Goal: Information Seeking & Learning: Compare options

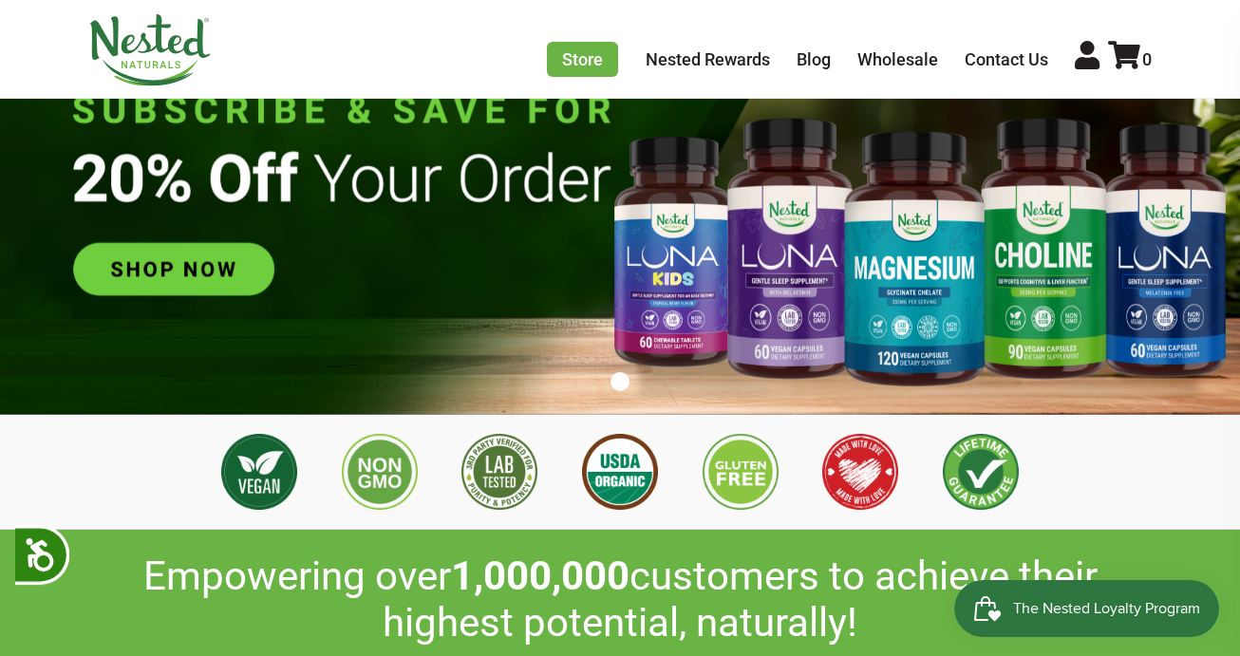
scroll to position [0, 333]
click at [1133, 293] on img at bounding box center [620, 196] width 1240 height 435
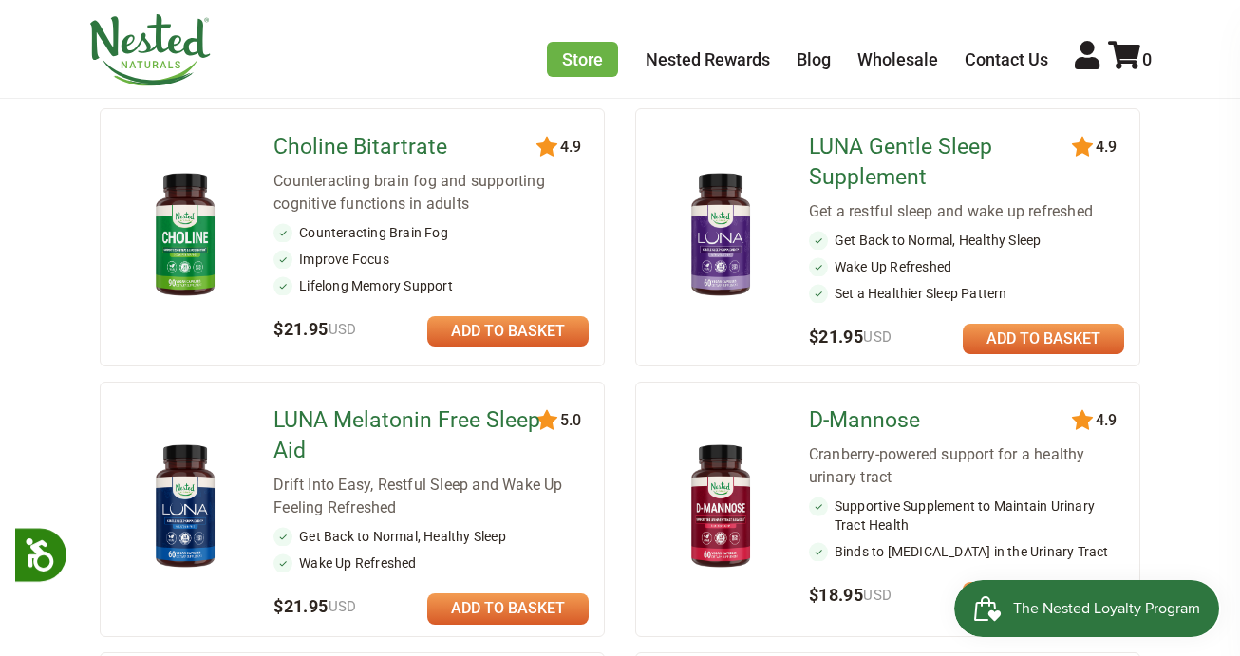
scroll to position [594, 0]
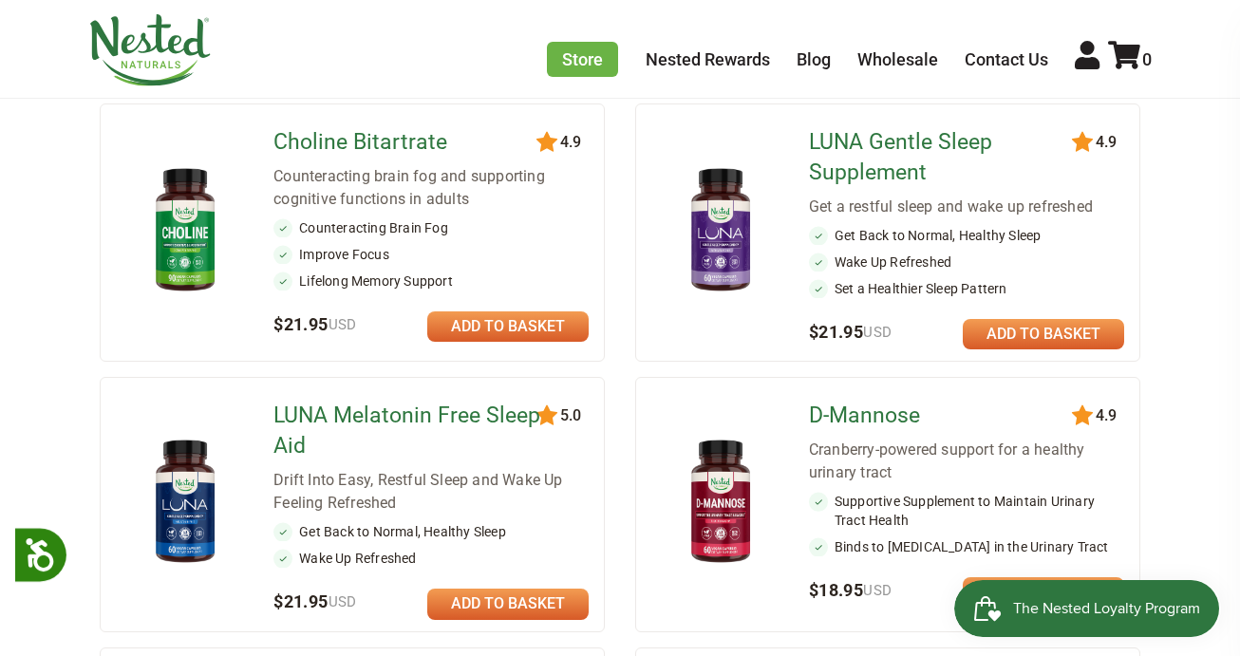
click at [856, 186] on link "LUNA Gentle Sleep Supplement" at bounding box center [943, 157] width 268 height 61
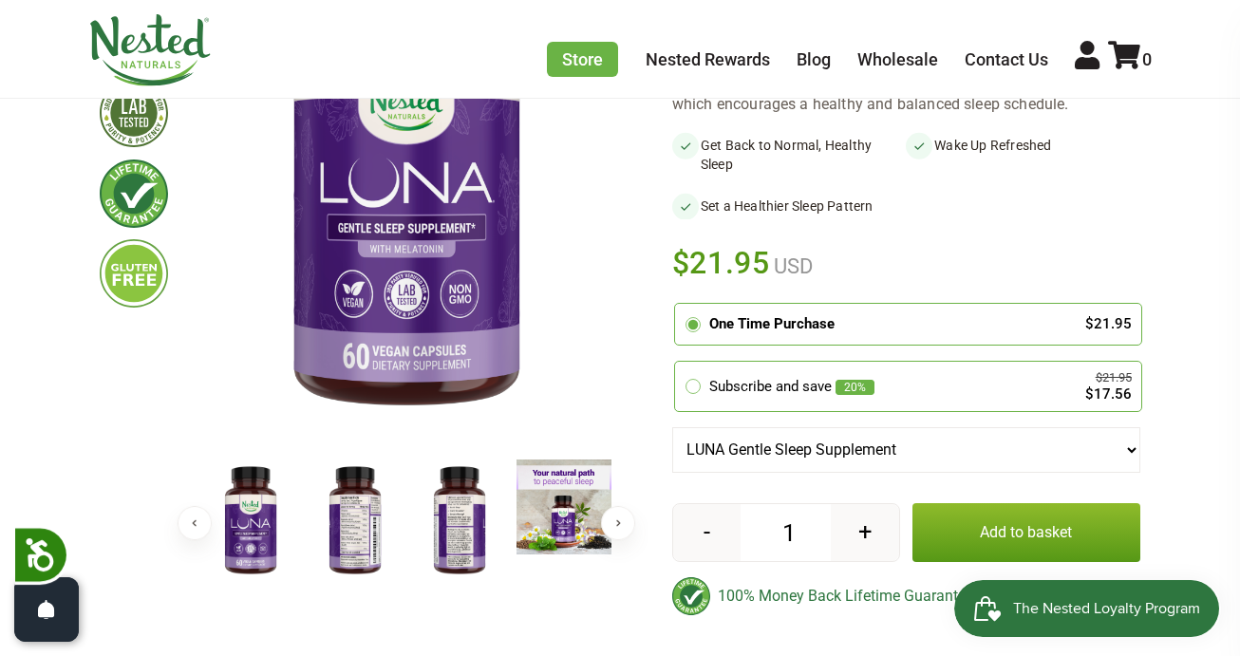
scroll to position [330, 0]
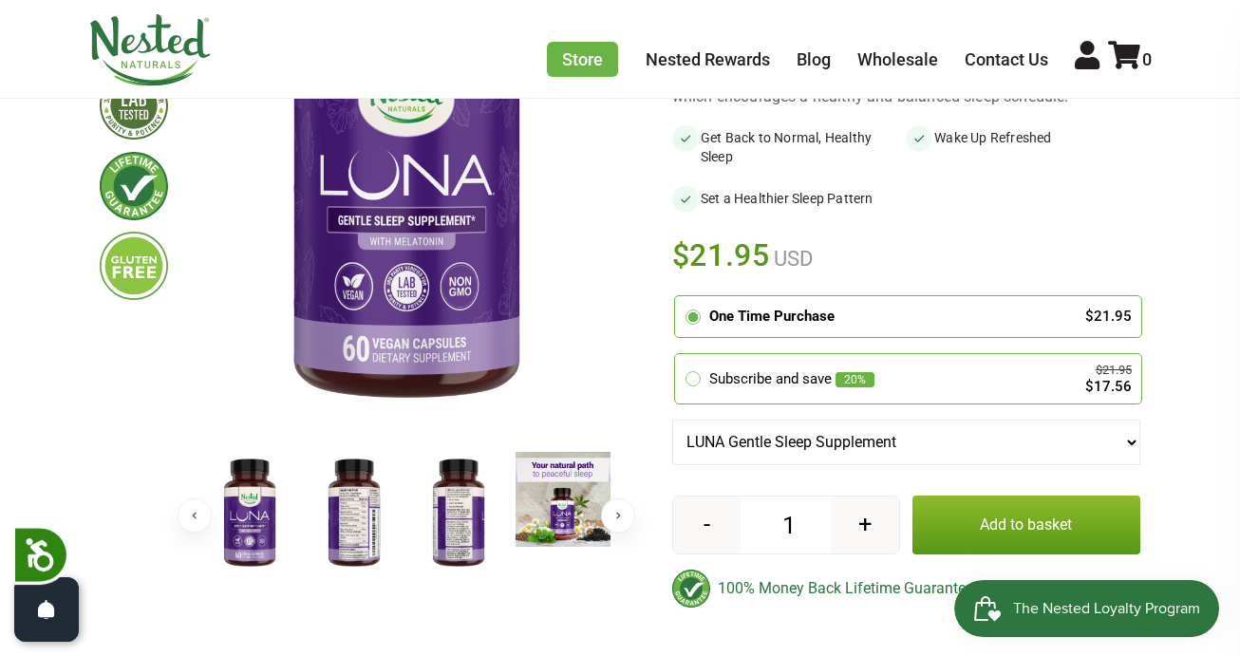
click at [343, 536] on img at bounding box center [354, 513] width 95 height 123
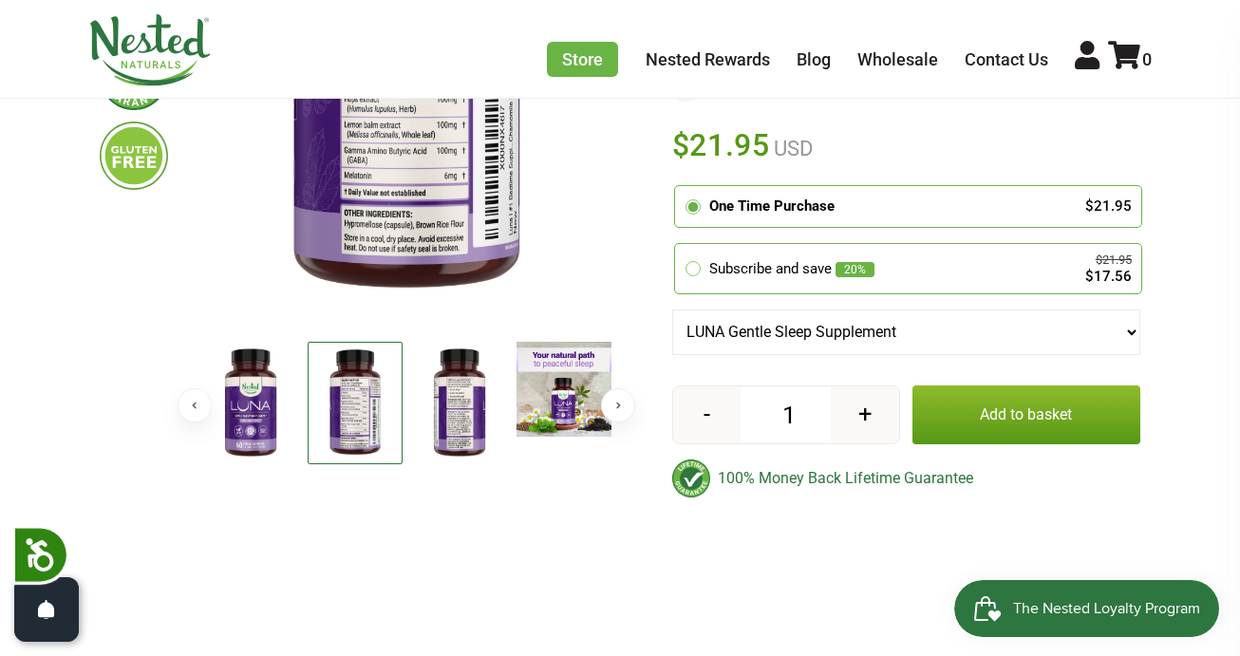
scroll to position [0, 0]
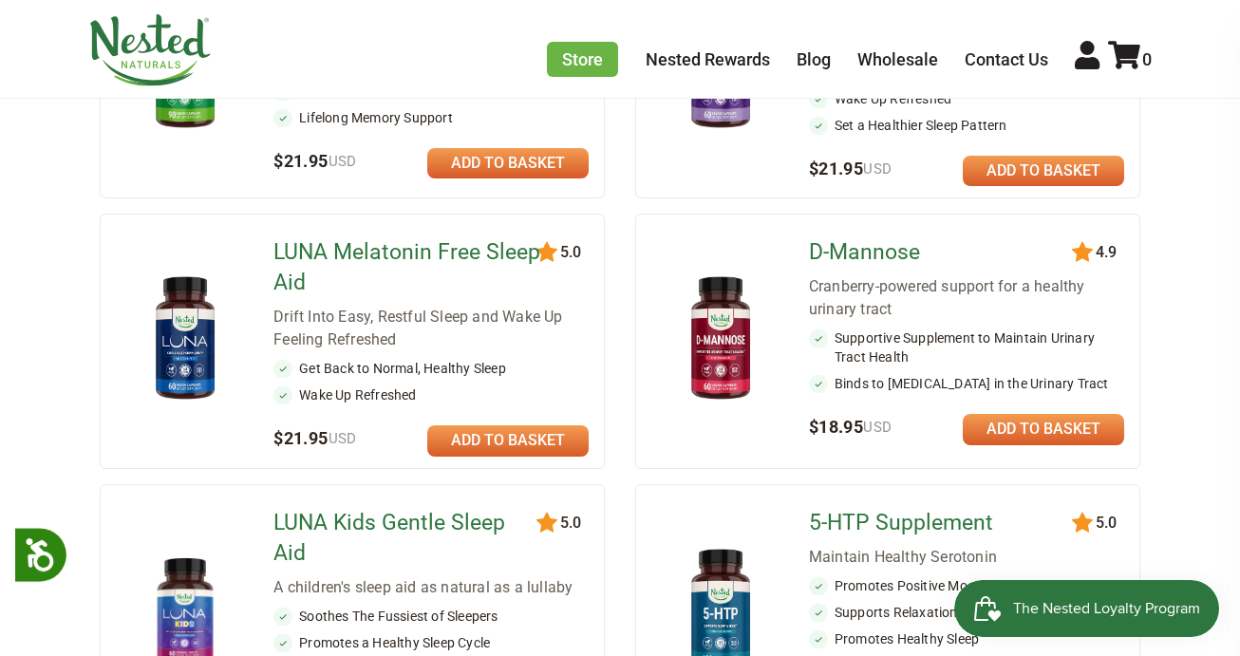
scroll to position [984, 0]
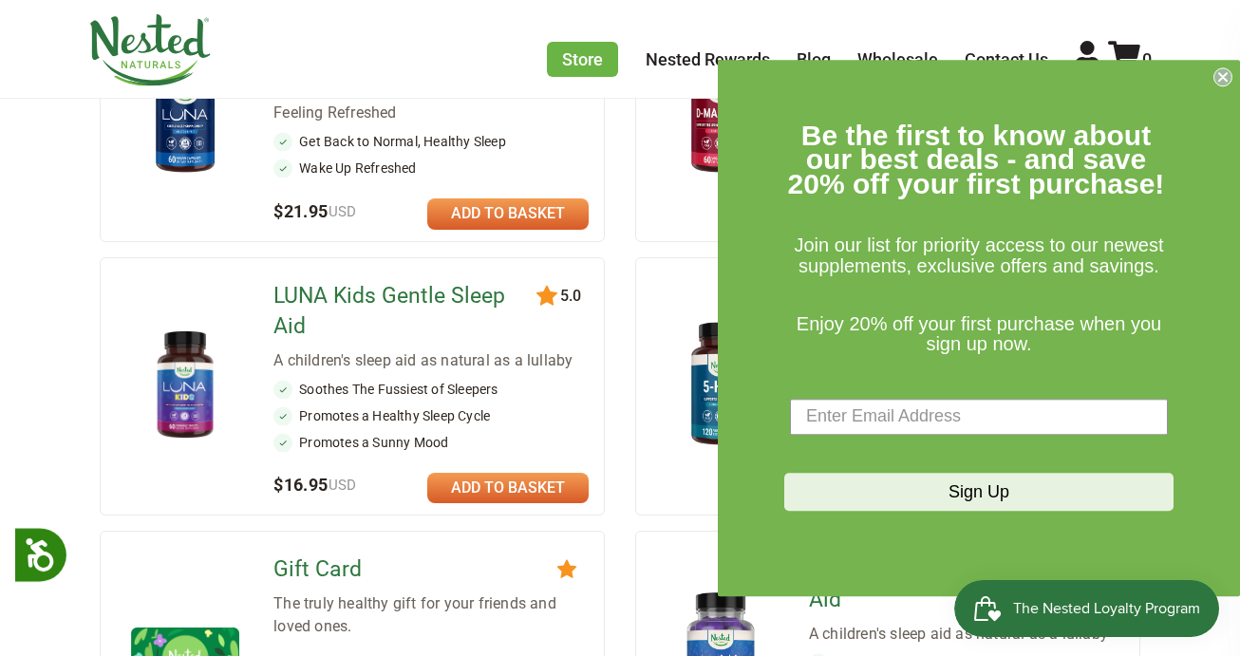
click at [450, 292] on link "LUNA Kids Gentle Sleep Aid" at bounding box center [407, 311] width 268 height 61
click at [1225, 81] on circle "Close dialog" at bounding box center [1224, 76] width 18 height 18
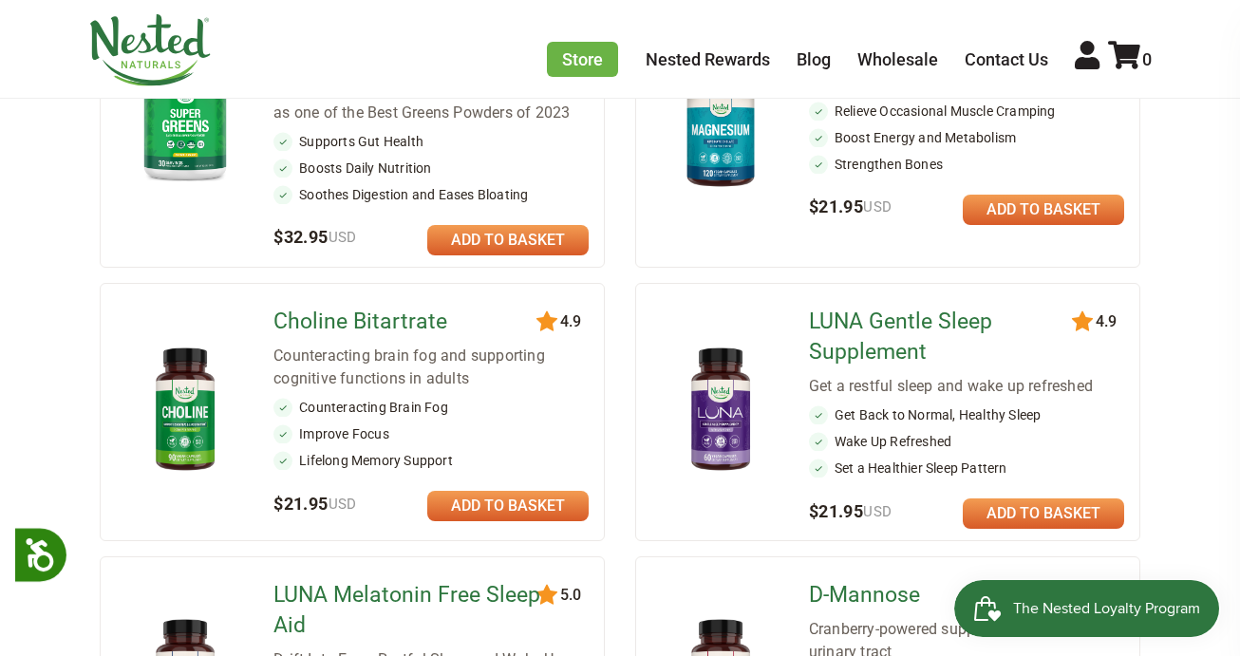
scroll to position [421, 0]
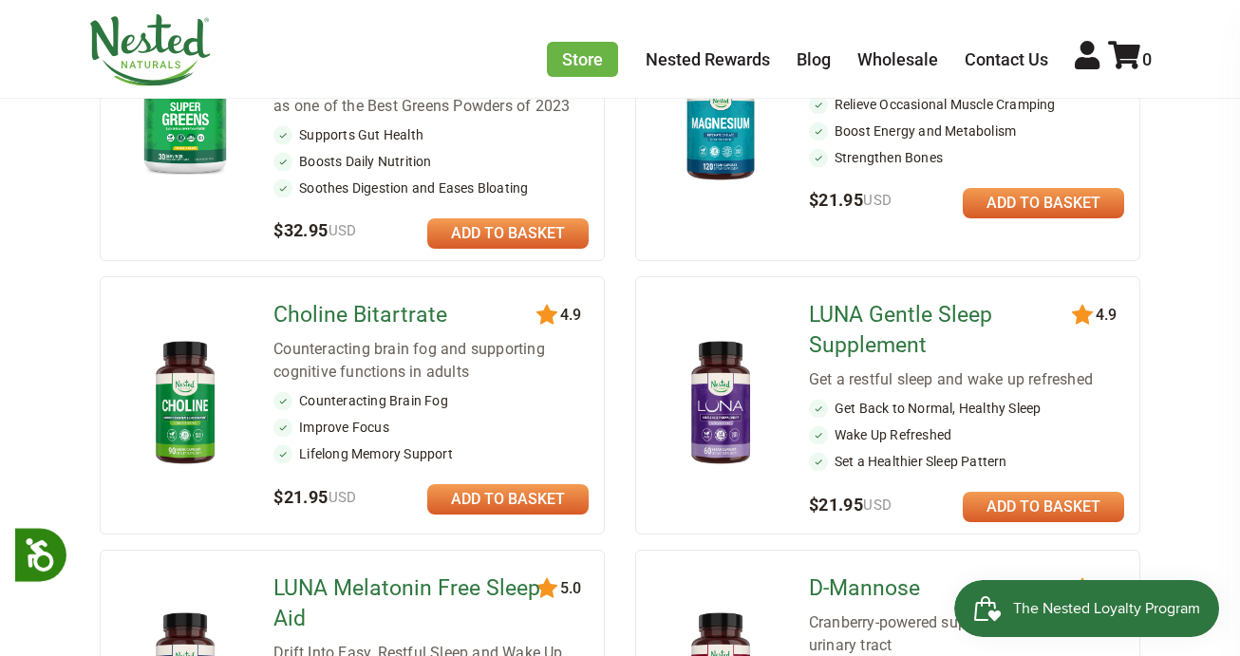
click at [708, 420] on img at bounding box center [721, 403] width 108 height 141
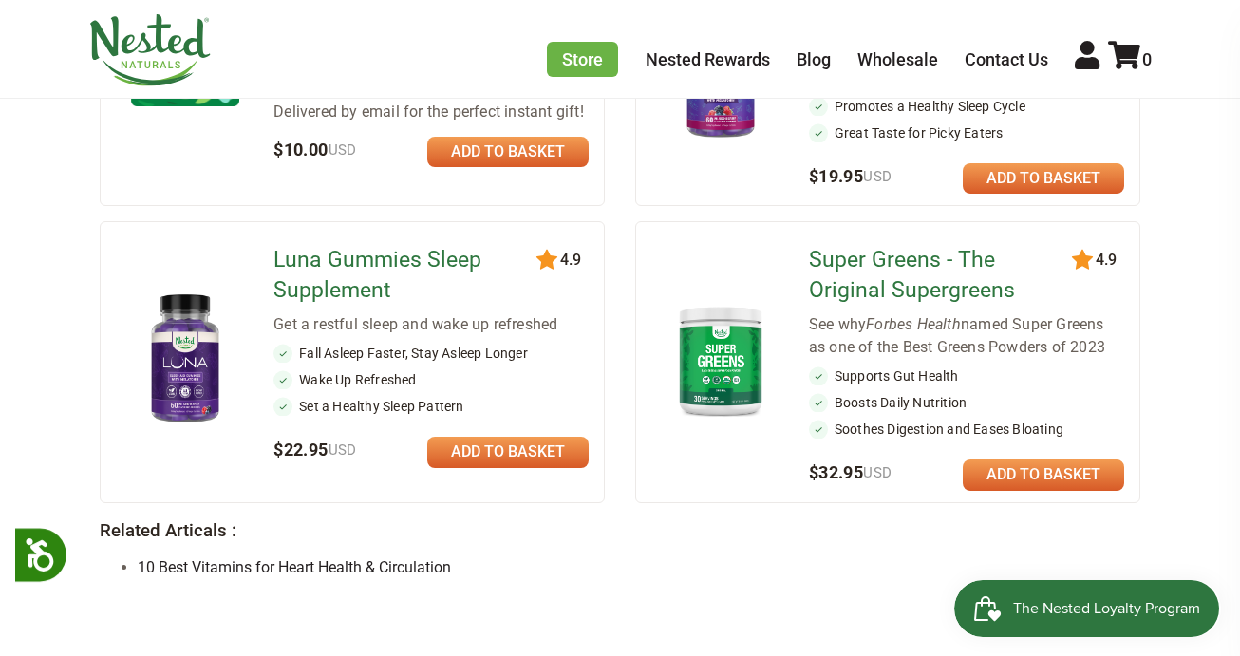
scroll to position [1568, 0]
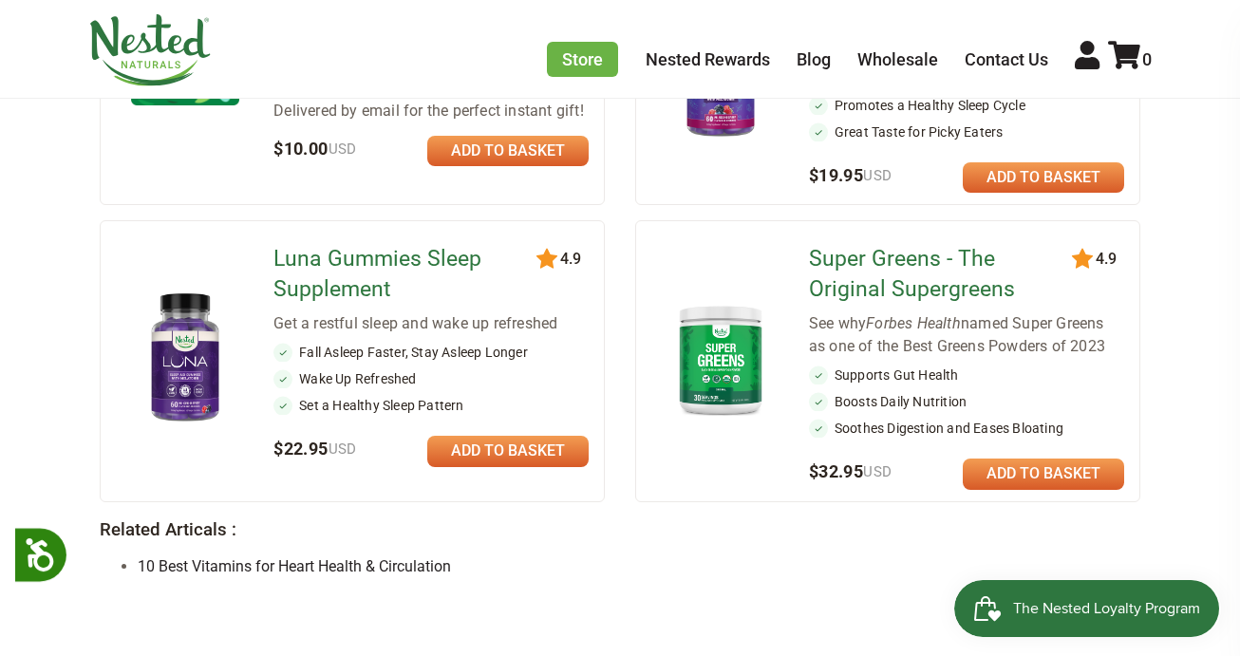
click at [304, 312] on div "Get a restful sleep and wake up refreshed" at bounding box center [430, 323] width 315 height 23
click at [309, 245] on link "Luna Gummies Sleep Supplement" at bounding box center [407, 274] width 268 height 61
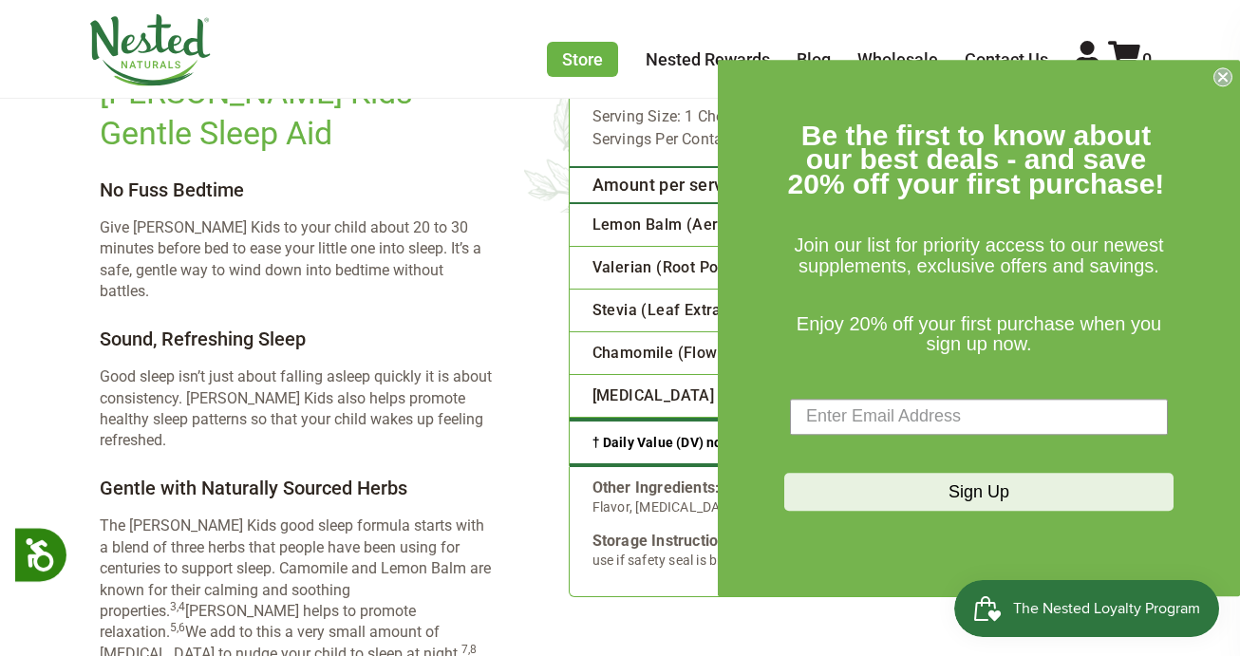
scroll to position [2322, 0]
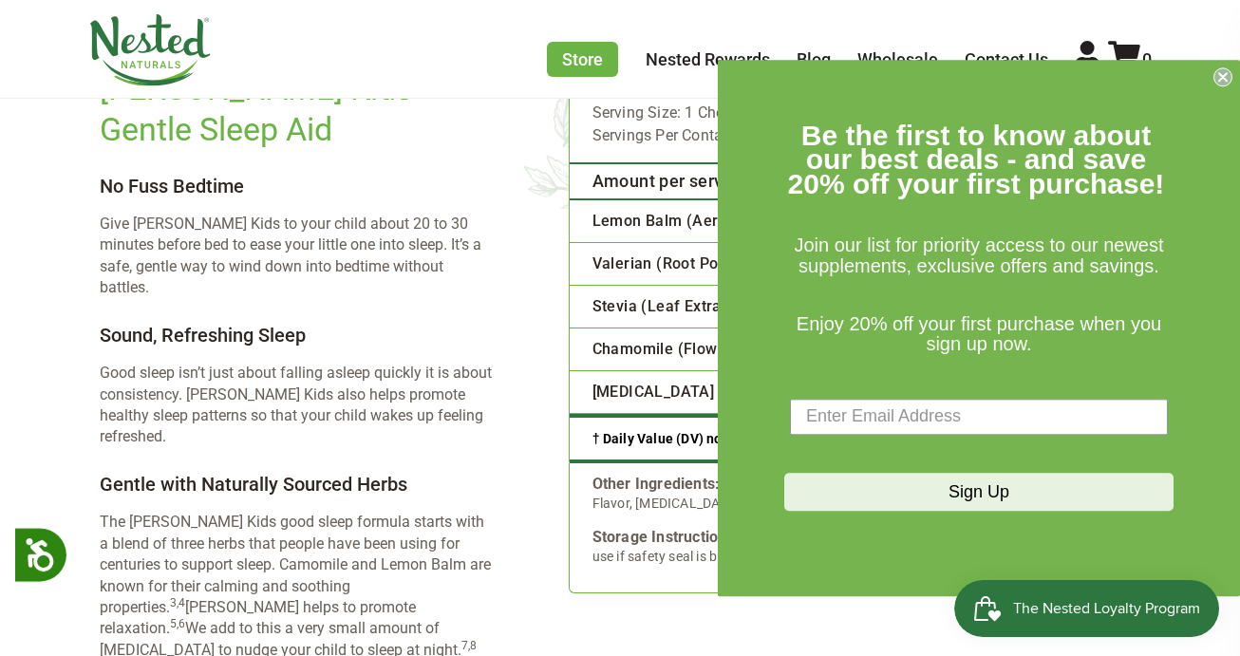
click at [492, 345] on div "The ingredients inside LUNA Kids Gentle Sleep Aid No Fuss Bedtime Give LUNA Kid…" at bounding box center [311, 453] width 423 height 850
click at [1220, 79] on icon "Close dialog" at bounding box center [1223, 77] width 8 height 8
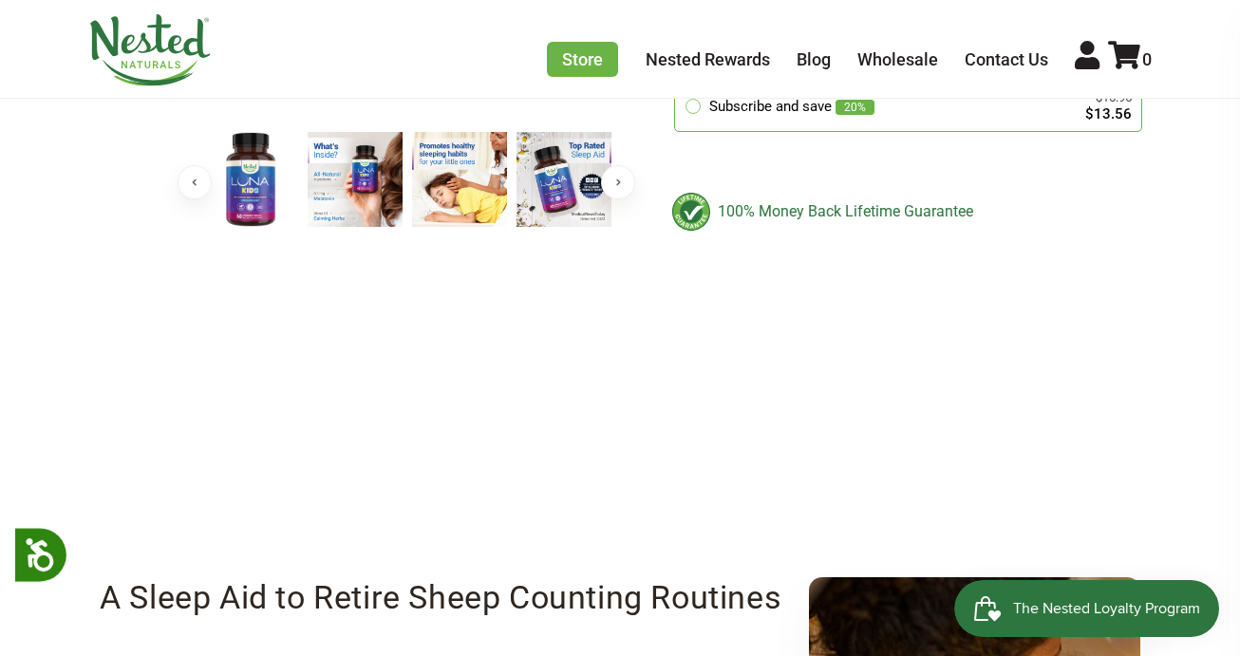
scroll to position [0, 0]
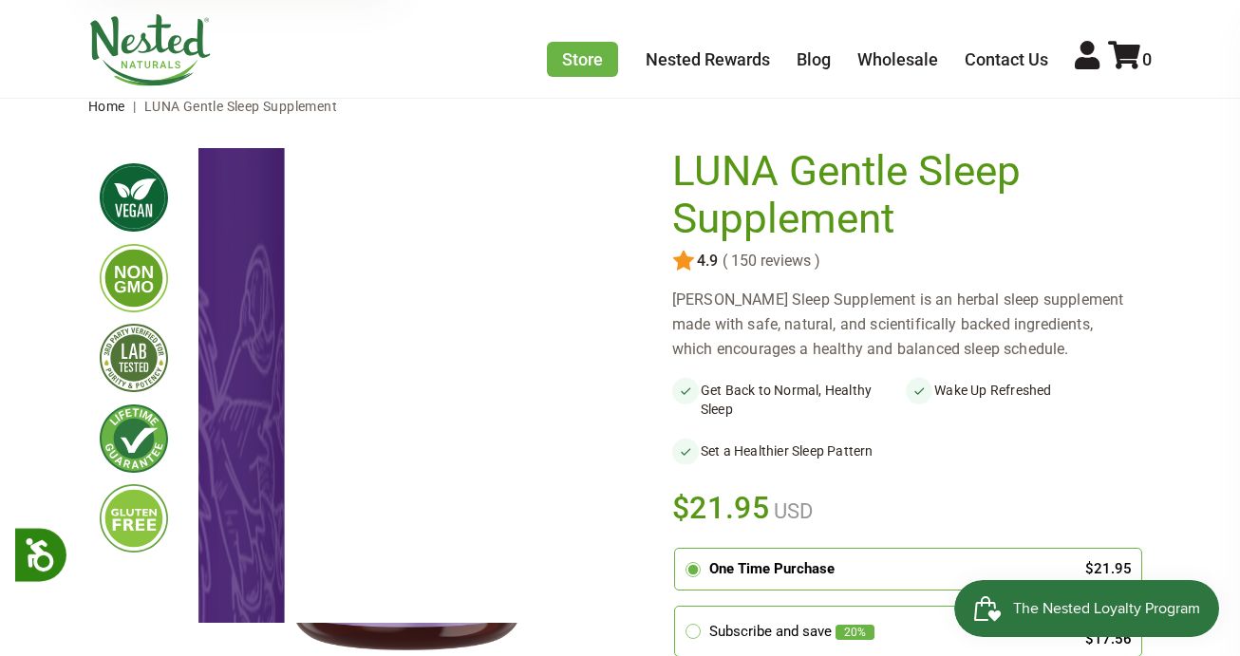
scroll to position [85, 0]
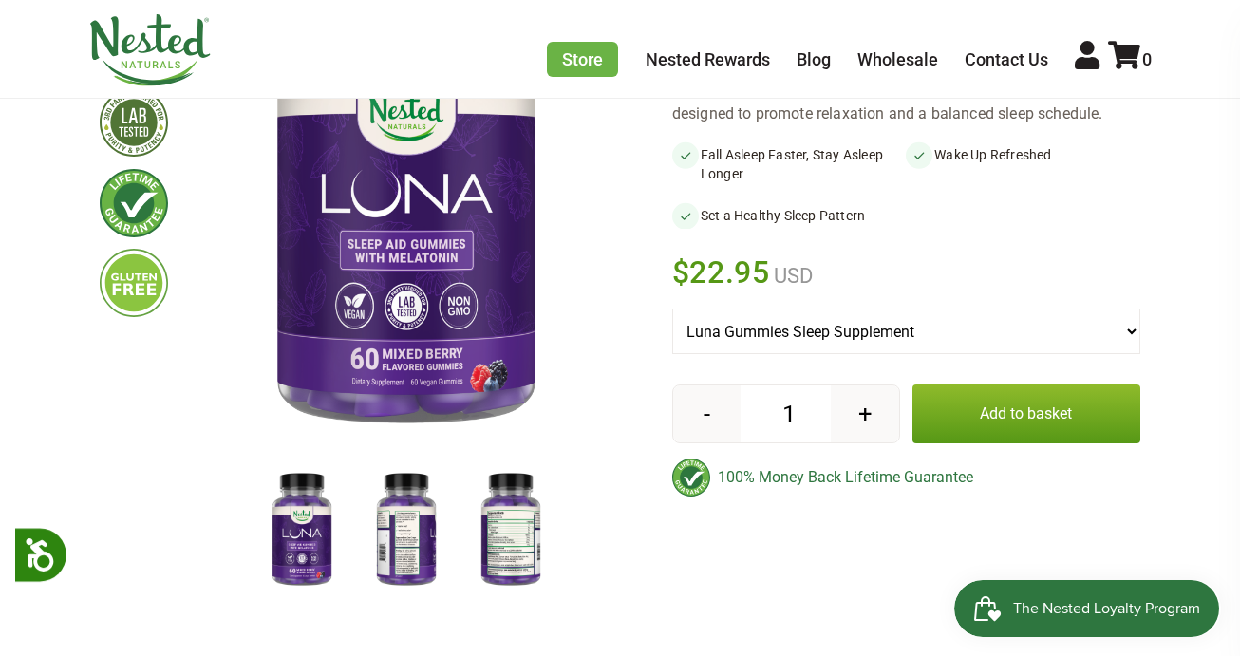
scroll to position [223, 0]
